Goal: Transaction & Acquisition: Purchase product/service

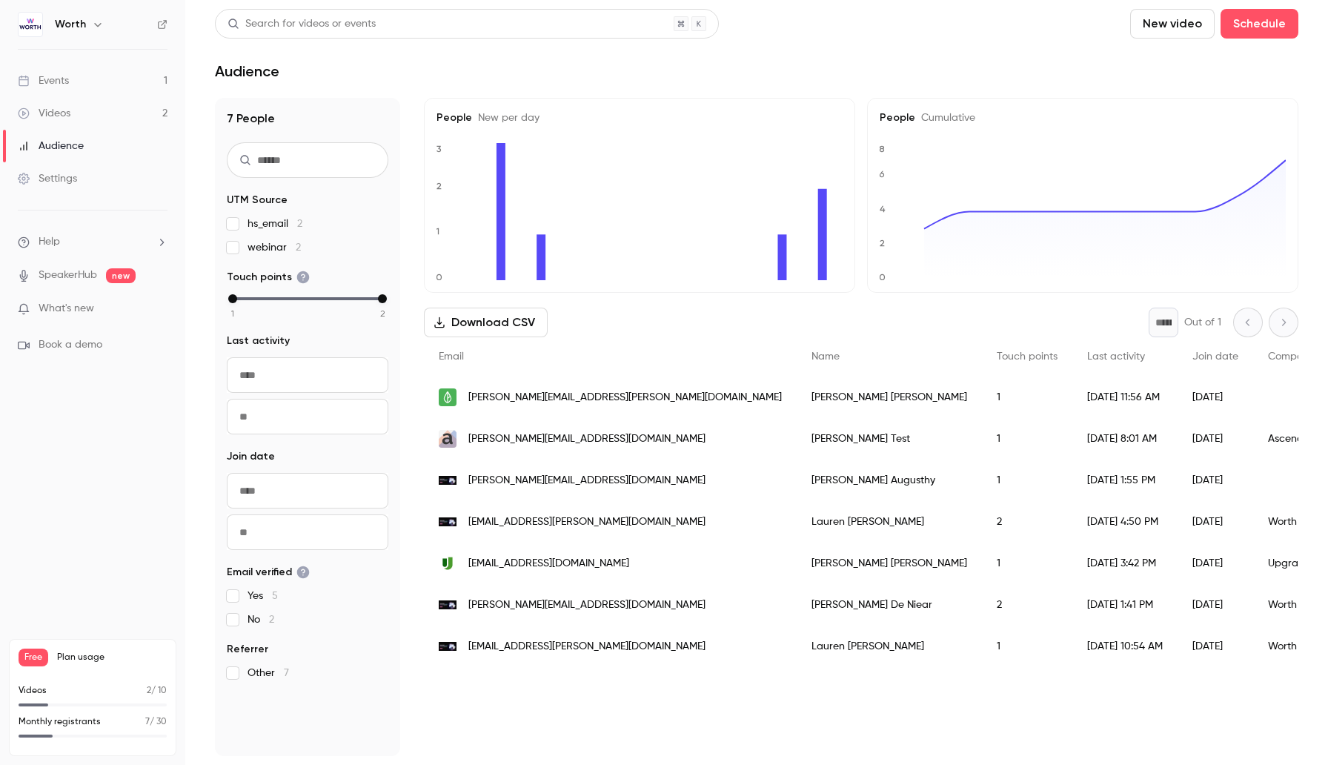
click at [76, 28] on h6 "Worth" at bounding box center [70, 24] width 31 height 15
click at [98, 25] on icon "button" at bounding box center [98, 25] width 12 height 12
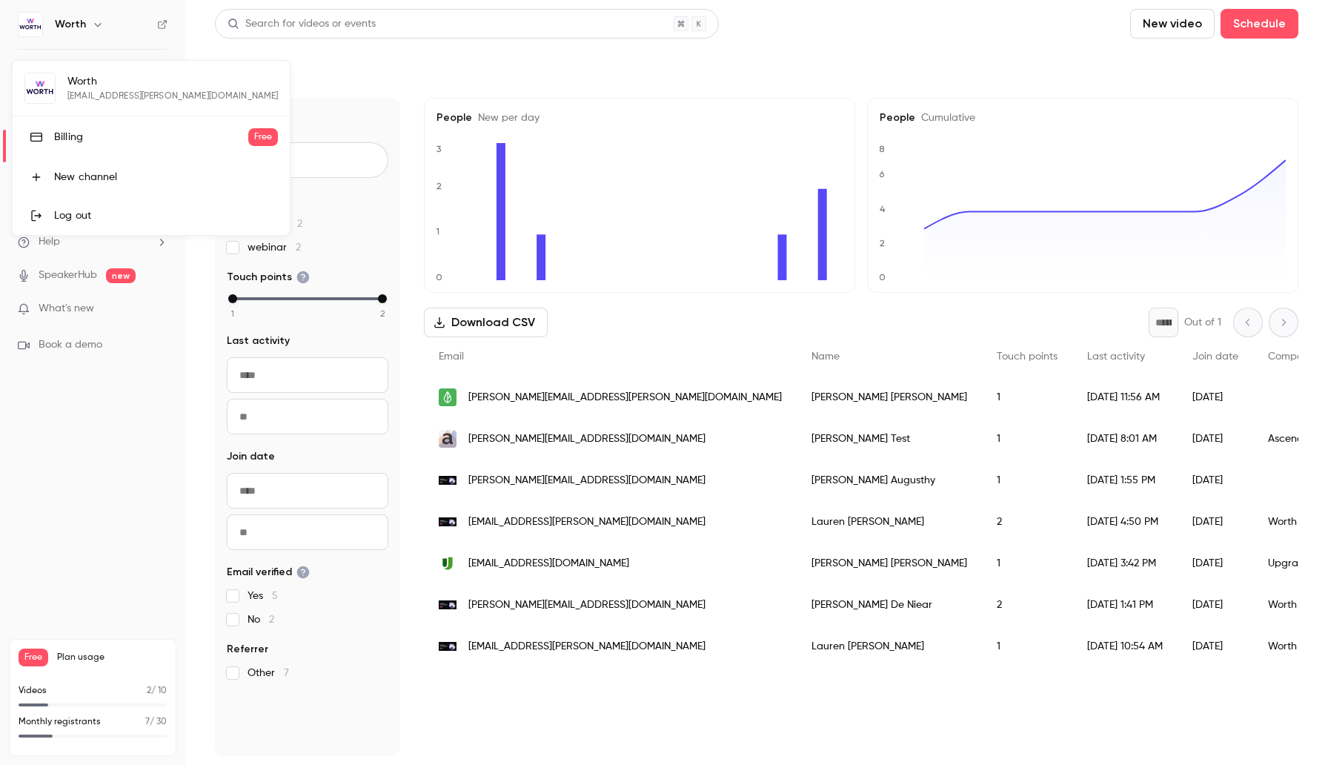
click at [99, 139] on div "Billing" at bounding box center [151, 137] width 194 height 15
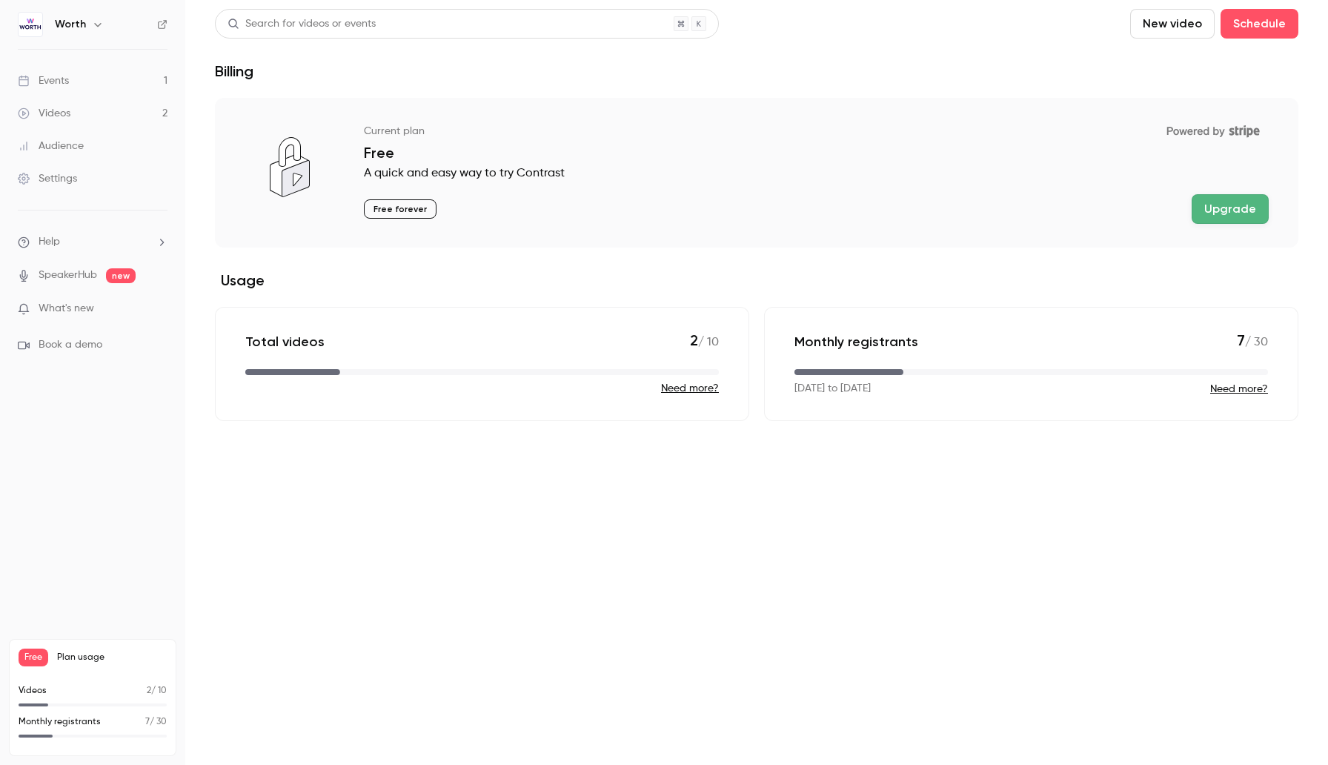
click at [1233, 211] on button "Upgrade" at bounding box center [1230, 209] width 77 height 30
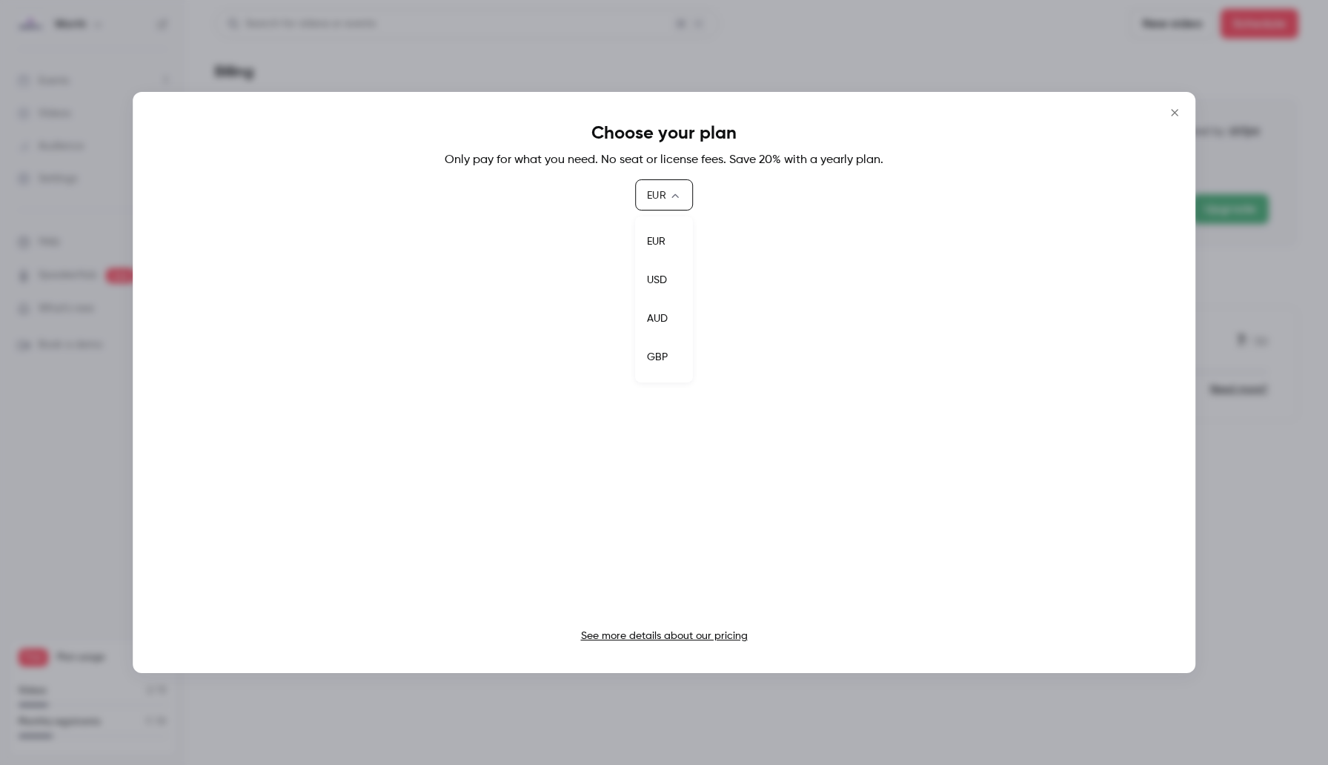
click at [661, 198] on body "Worth Events 1 Videos 2 Audience Settings Help SpeakerHub new What's new Book a…" at bounding box center [664, 382] width 1328 height 765
click at [666, 279] on li "USD" at bounding box center [664, 280] width 58 height 39
type input "***"
click at [900, 211] on div "Choose your plan Only pay for what you need. No seat or license fees. Save 20% …" at bounding box center [664, 382] width 1063 height 581
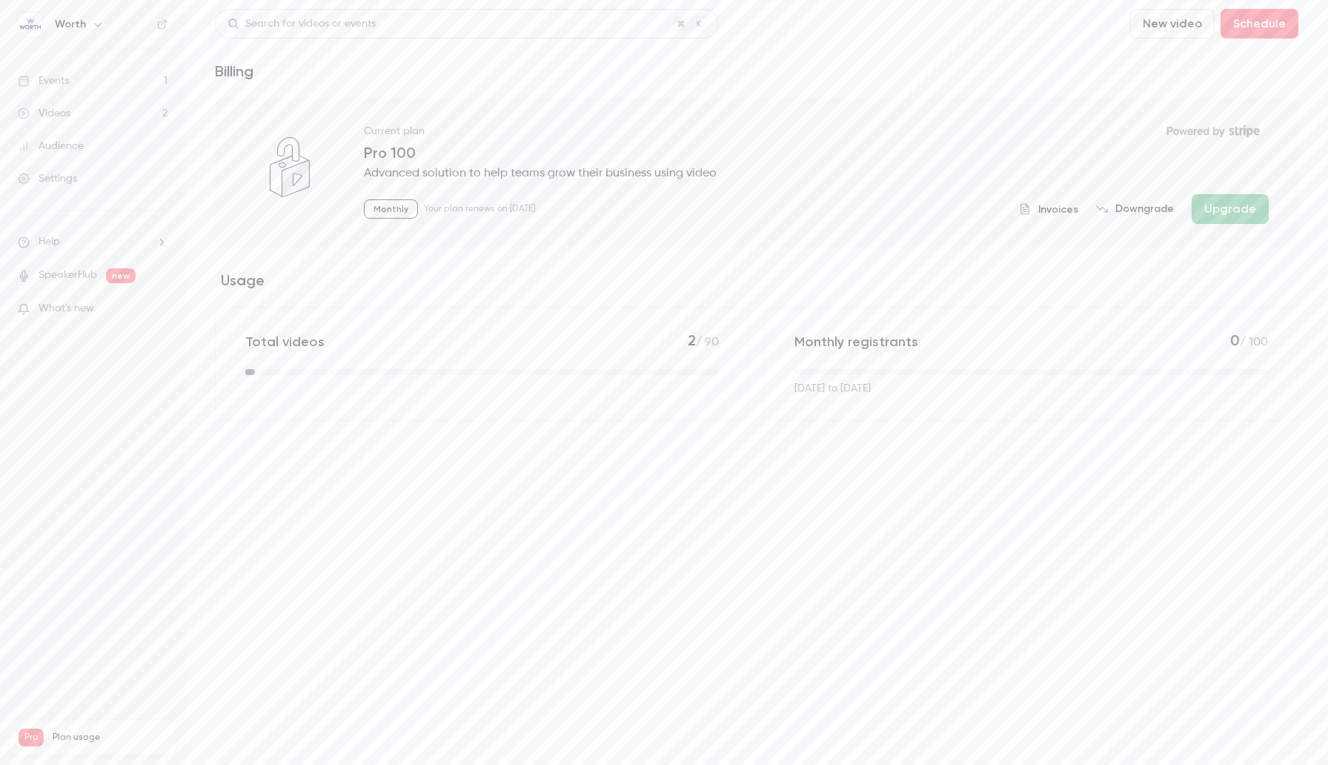
click at [579, 609] on main "Search for videos or events New video Schedule Billing Current plan Powered by …" at bounding box center [756, 382] width 1143 height 765
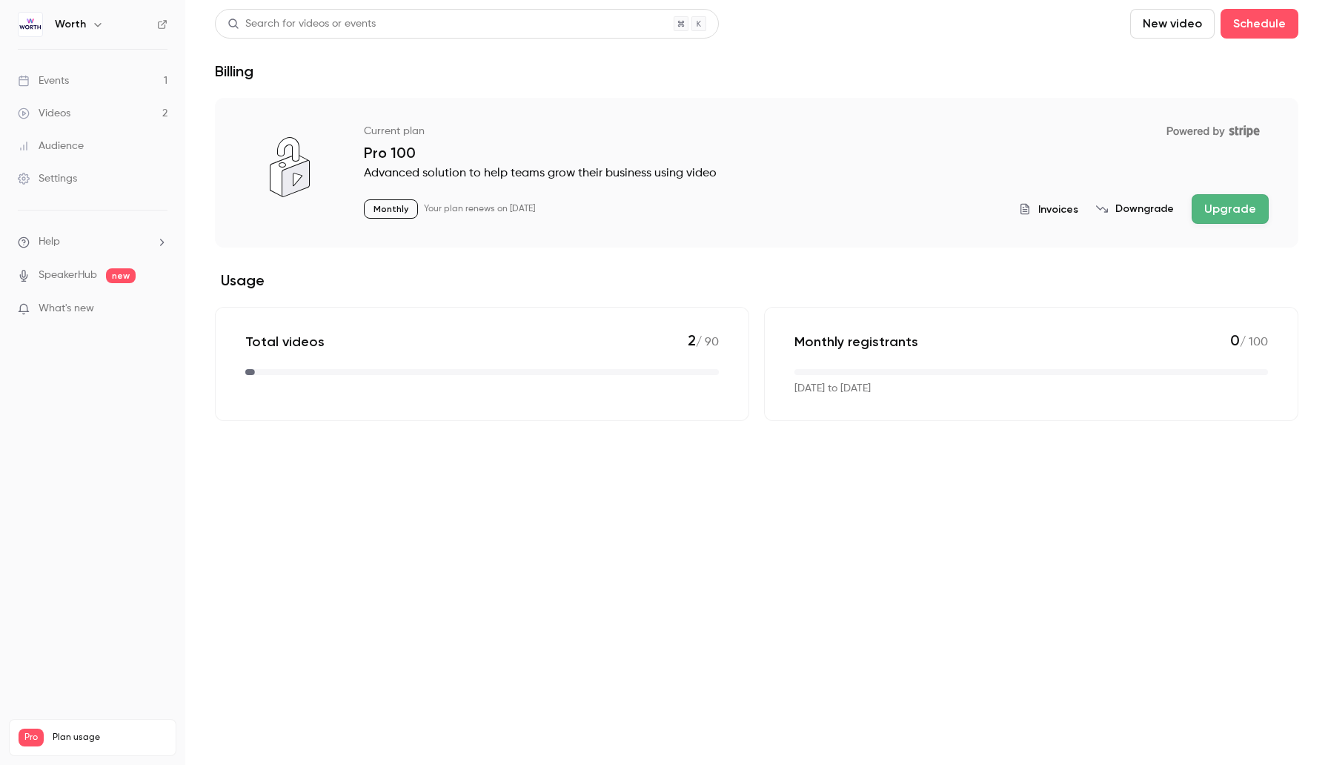
click at [104, 83] on link "Events 1" at bounding box center [92, 80] width 185 height 33
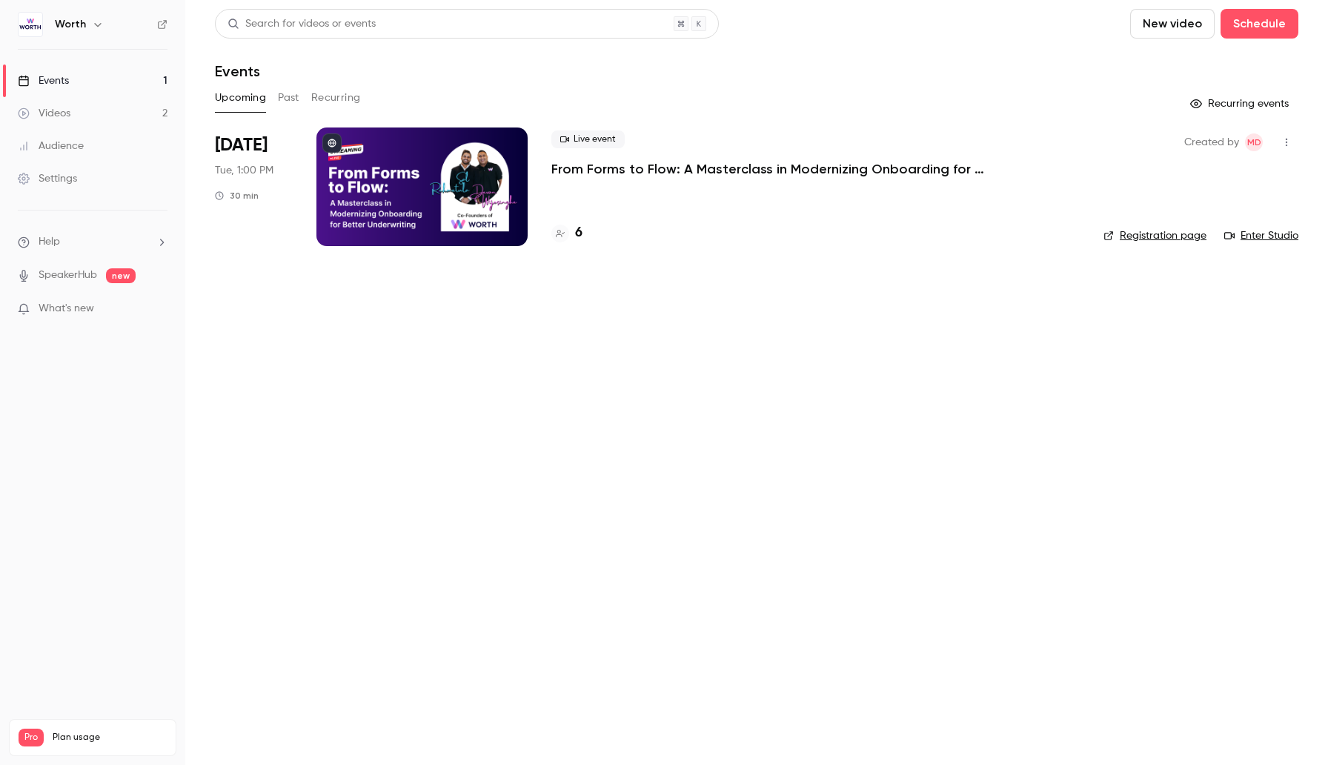
click at [81, 179] on link "Settings" at bounding box center [92, 178] width 185 height 33
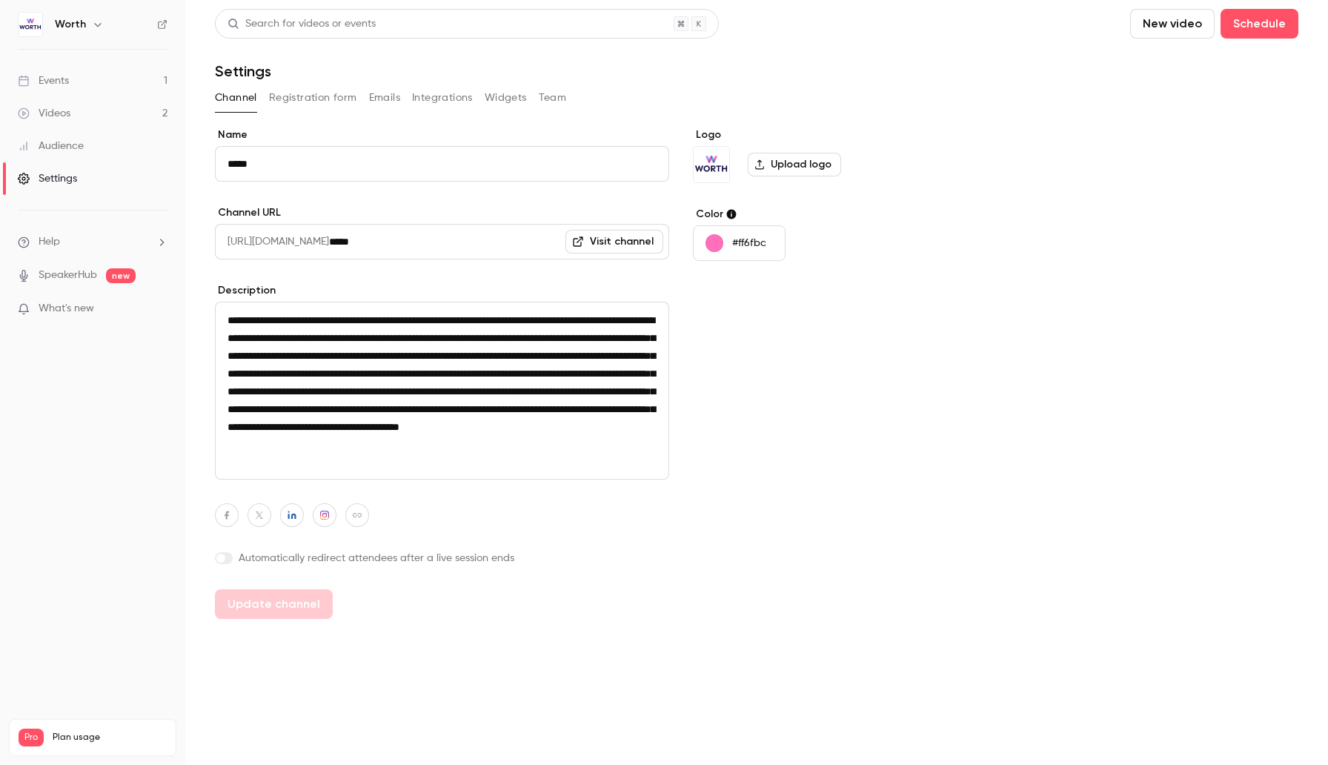
click at [533, 96] on div "Channel Registration form Emails Integrations Widgets Team" at bounding box center [757, 98] width 1084 height 24
click at [546, 96] on button "Team" at bounding box center [553, 98] width 28 height 24
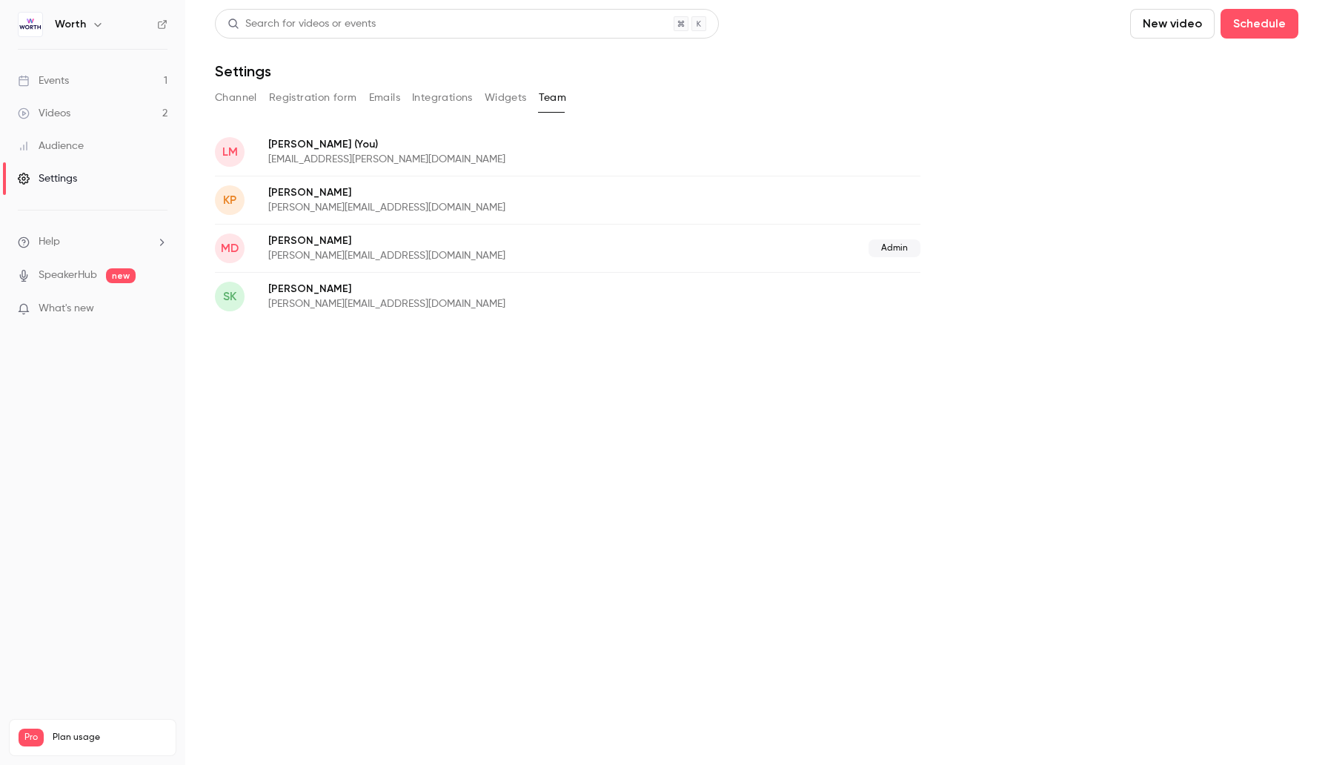
click at [308, 92] on button "Registration form" at bounding box center [313, 98] width 88 height 24
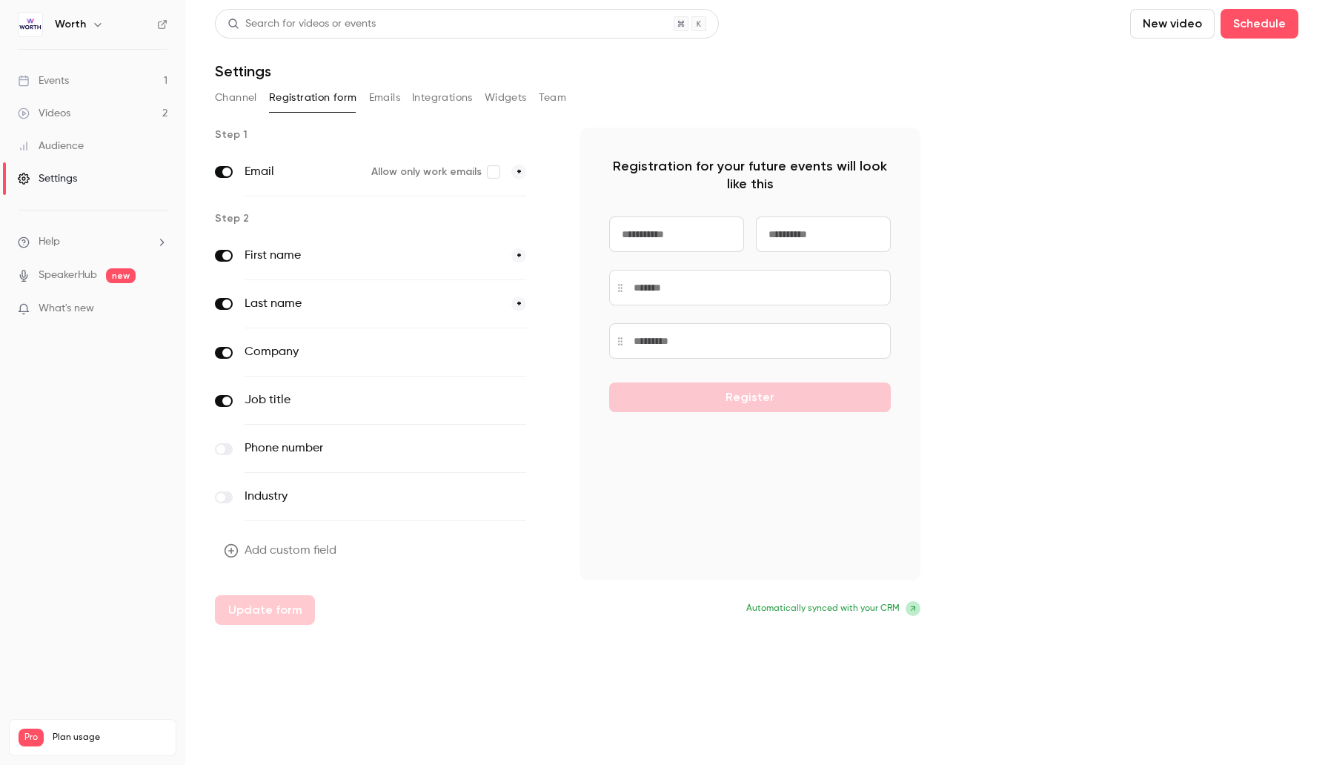
click at [394, 94] on button "Emails" at bounding box center [384, 98] width 31 height 24
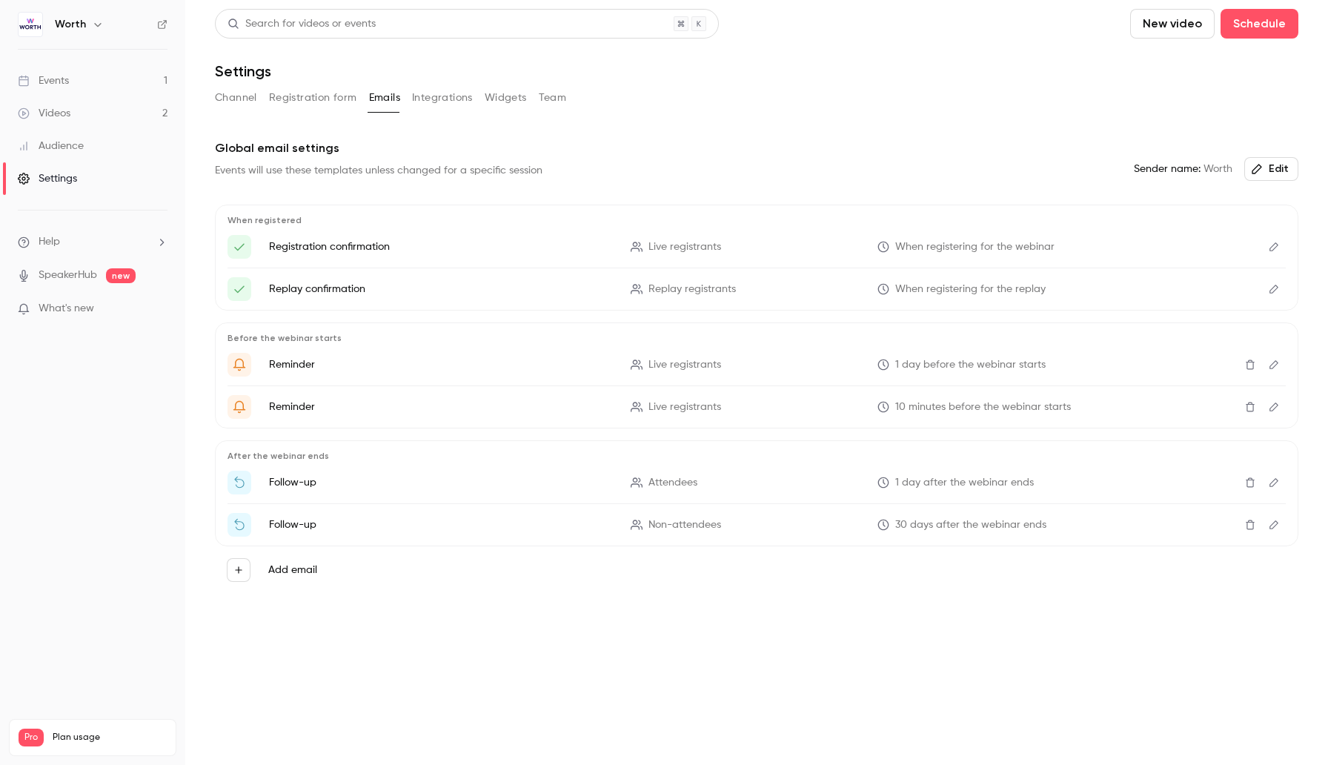
click at [235, 99] on button "Channel" at bounding box center [236, 98] width 42 height 24
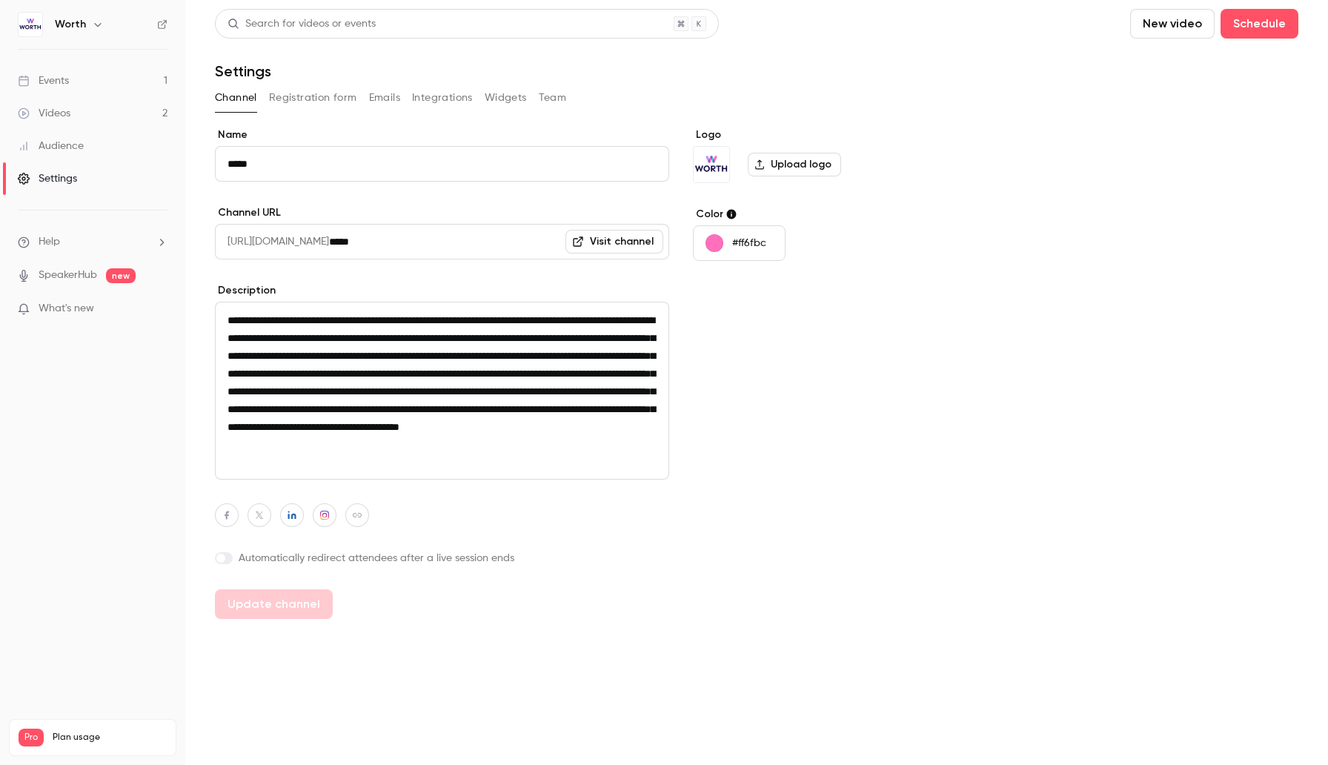
click at [65, 732] on span "Plan usage" at bounding box center [110, 738] width 114 height 12
click at [64, 77] on div "Events" at bounding box center [43, 80] width 51 height 15
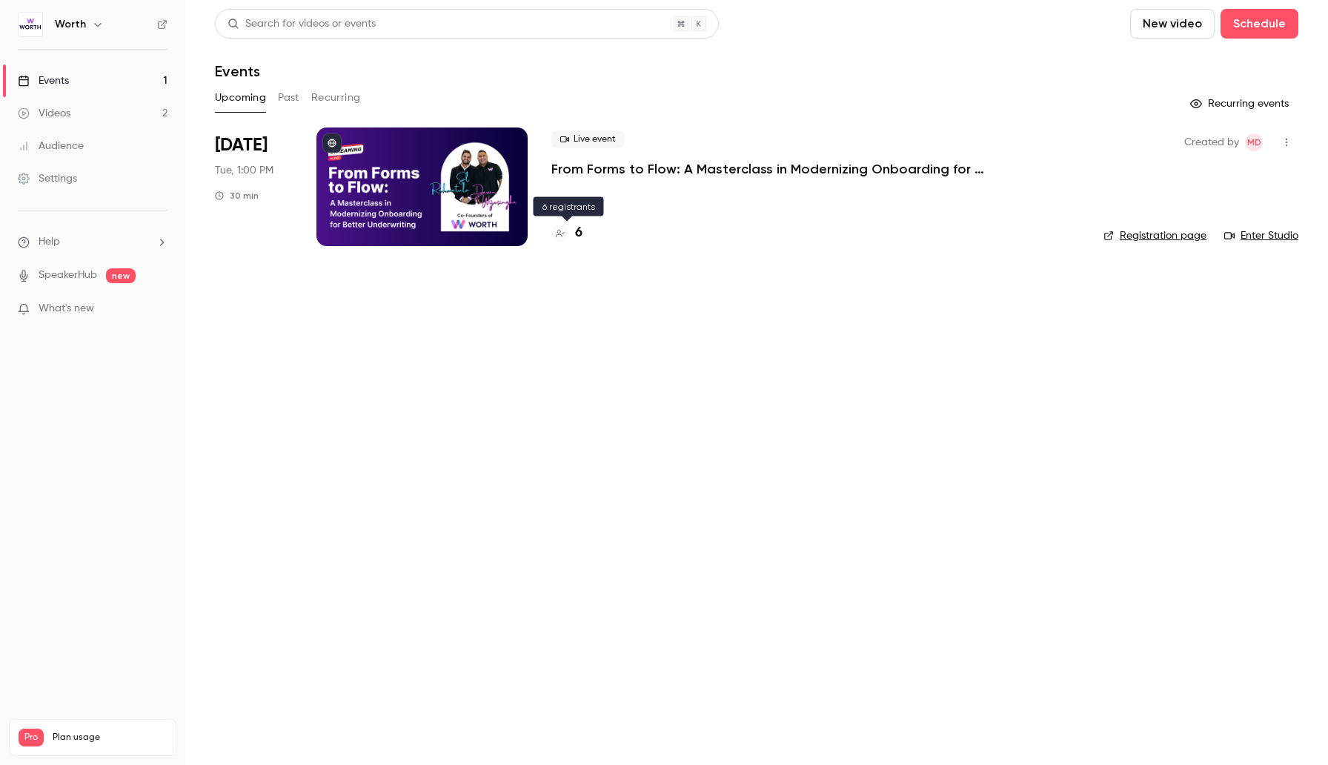
click at [574, 236] on div "6" at bounding box center [567, 233] width 31 height 20
